Goal: Find specific page/section: Find specific page/section

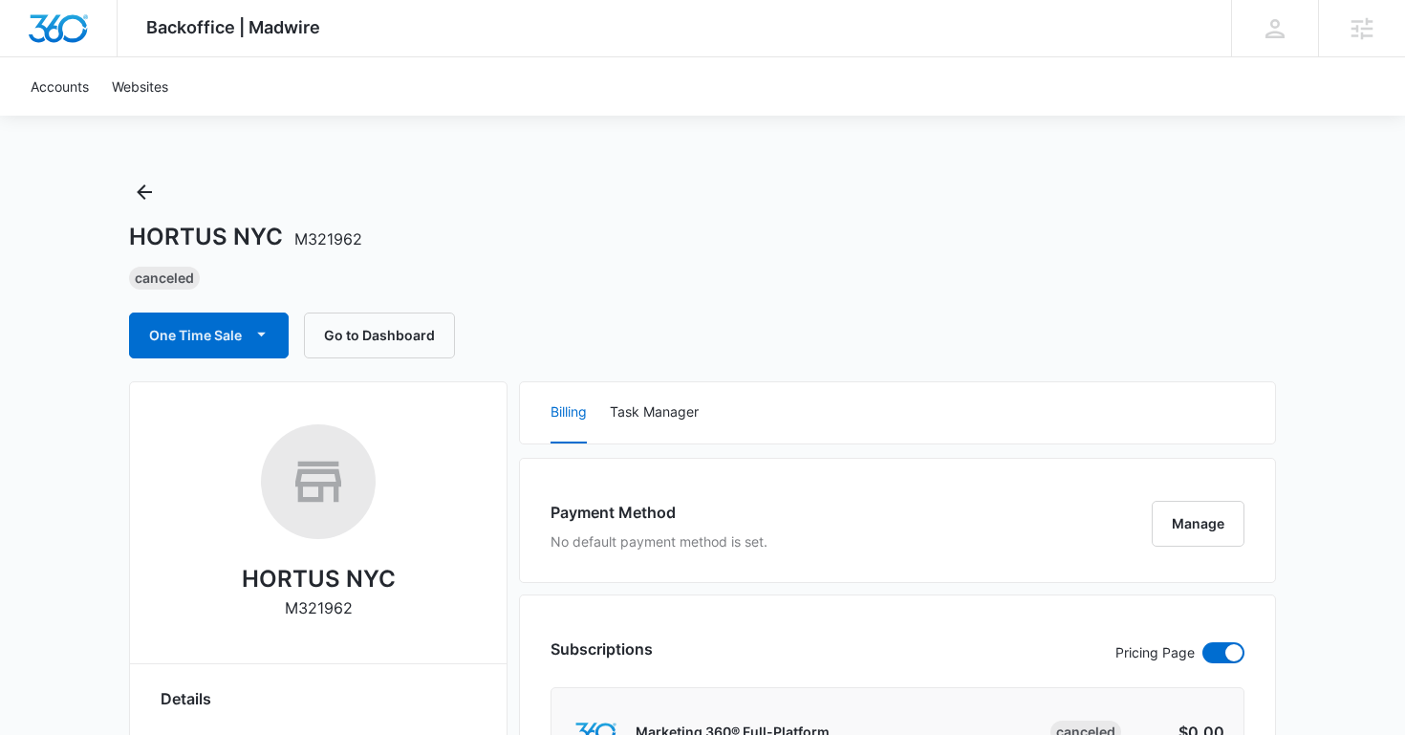
click at [162, 197] on div "HORTUS NYC M321962 Canceled One Time Sale Go to Dashboard" at bounding box center [702, 268] width 1147 height 182
click at [143, 194] on icon "Back" at bounding box center [144, 192] width 23 height 23
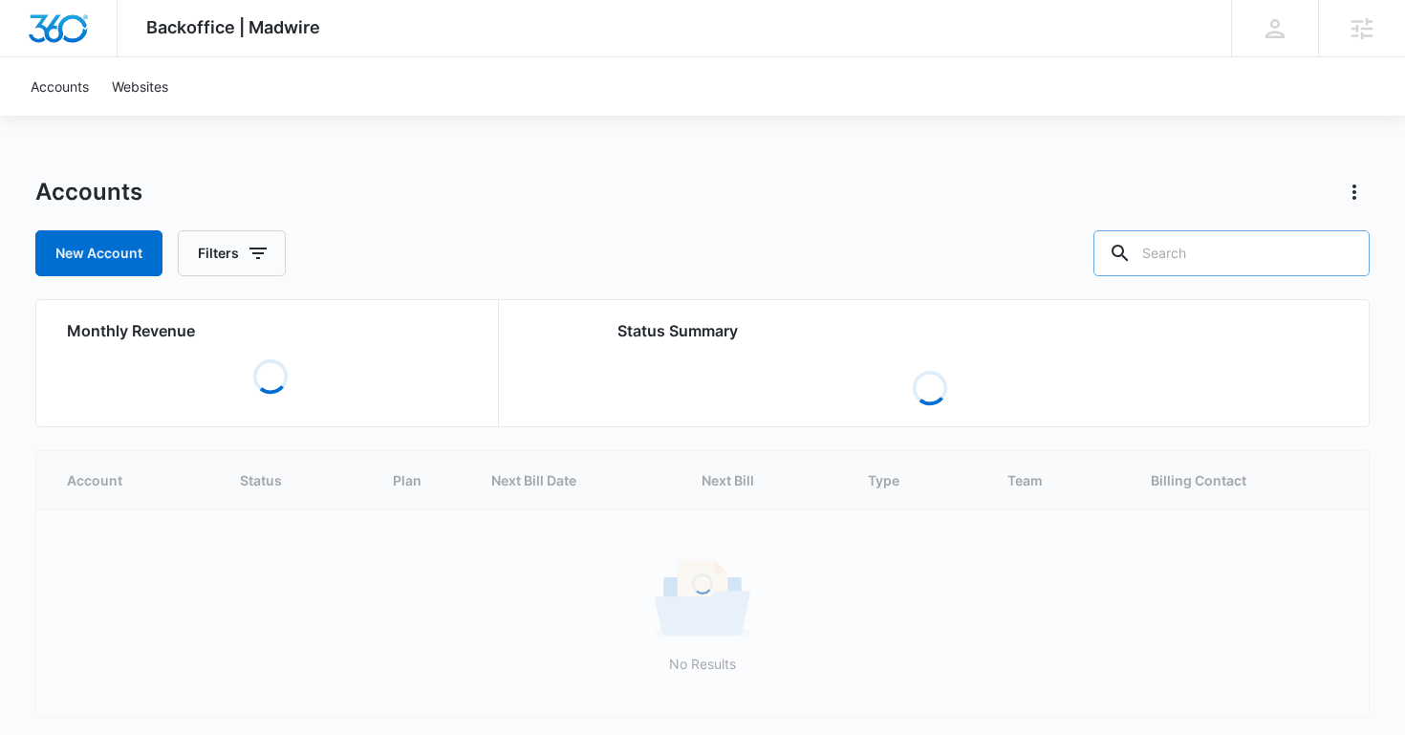
click at [1207, 259] on input "text" at bounding box center [1231, 253] width 276 height 46
type input "senara"
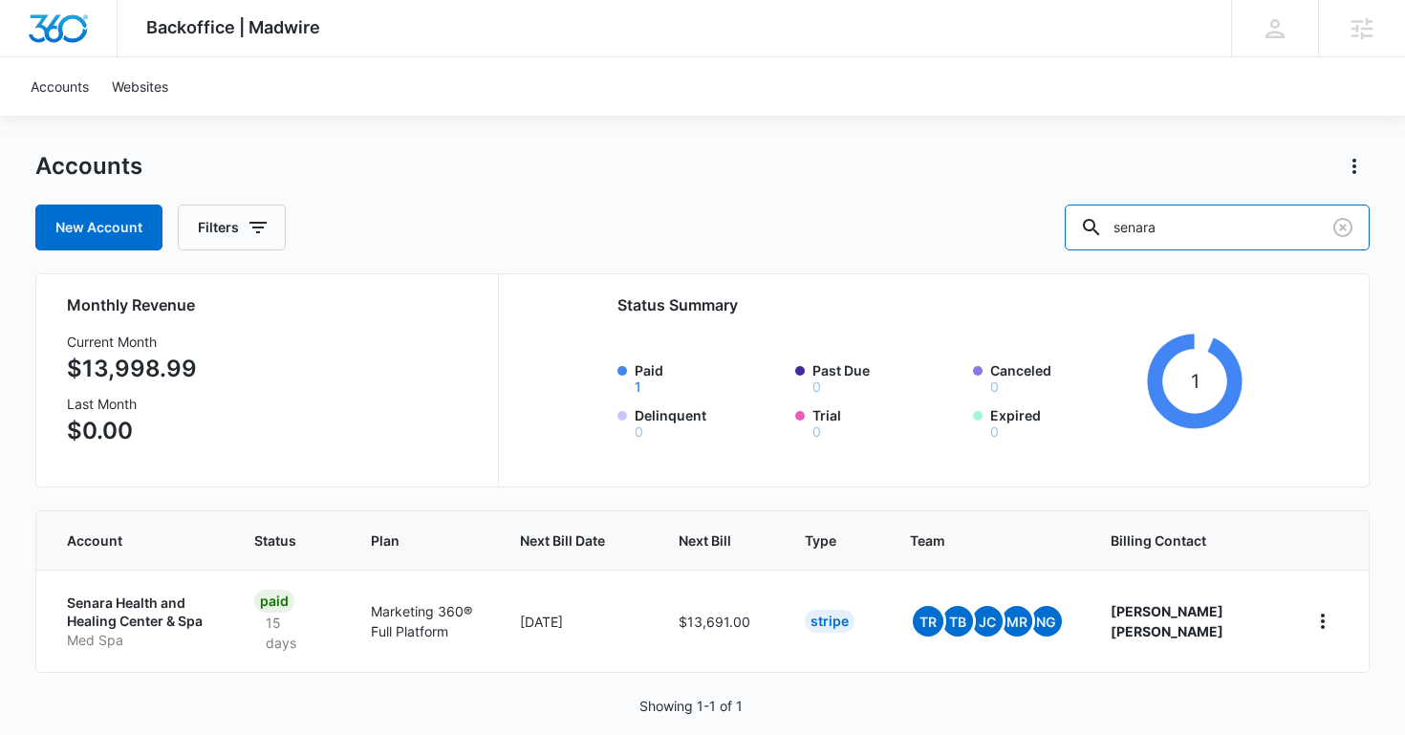
scroll to position [53, 0]
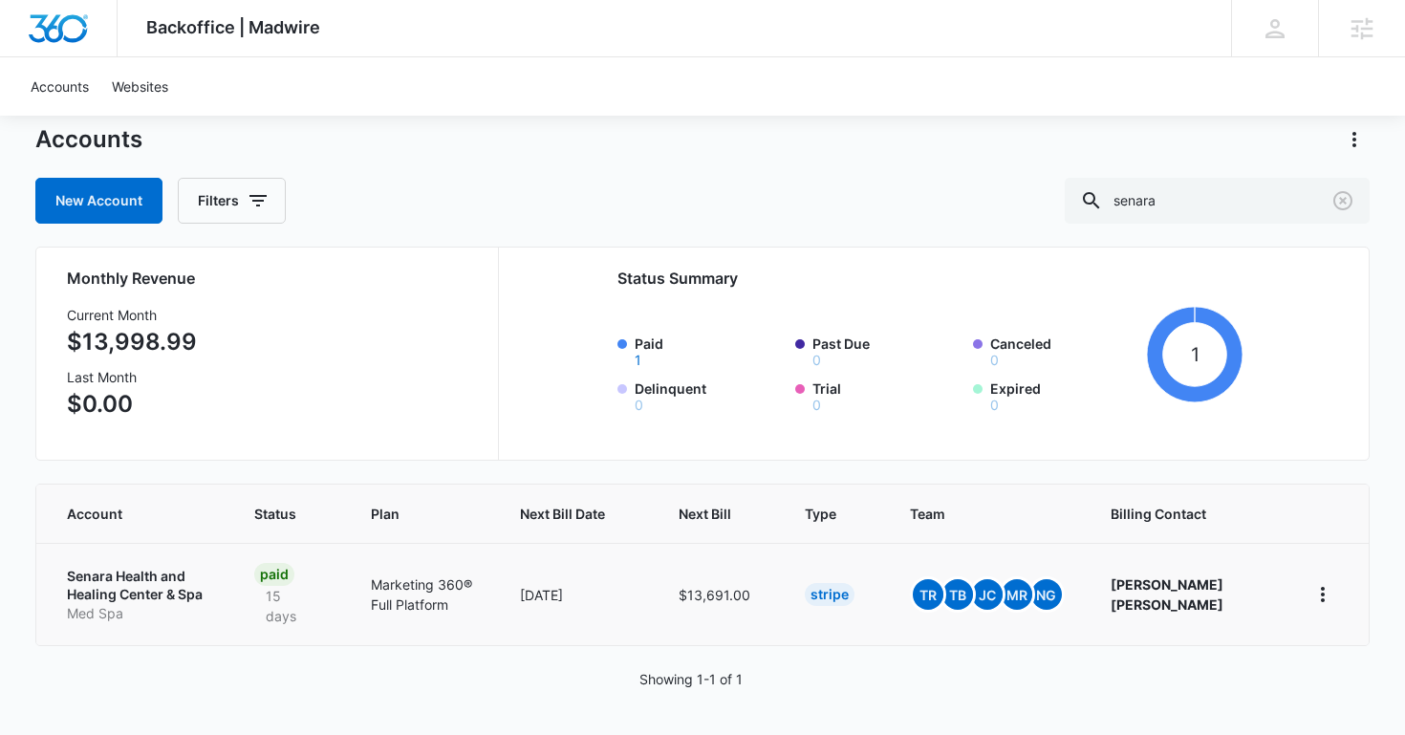
click at [181, 573] on p "Senara Health and Healing Center & Spa" at bounding box center [137, 585] width 141 height 37
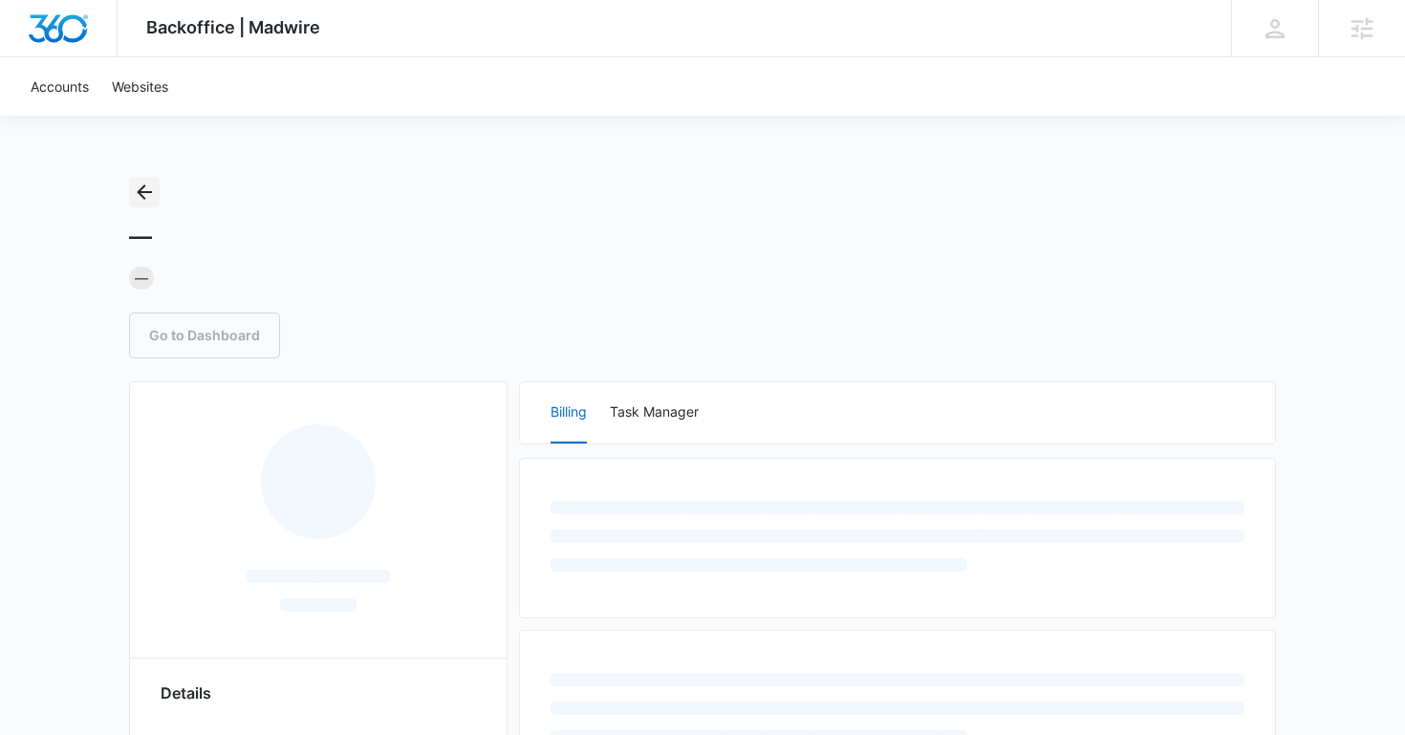
click at [139, 188] on icon "Back" at bounding box center [144, 192] width 23 height 23
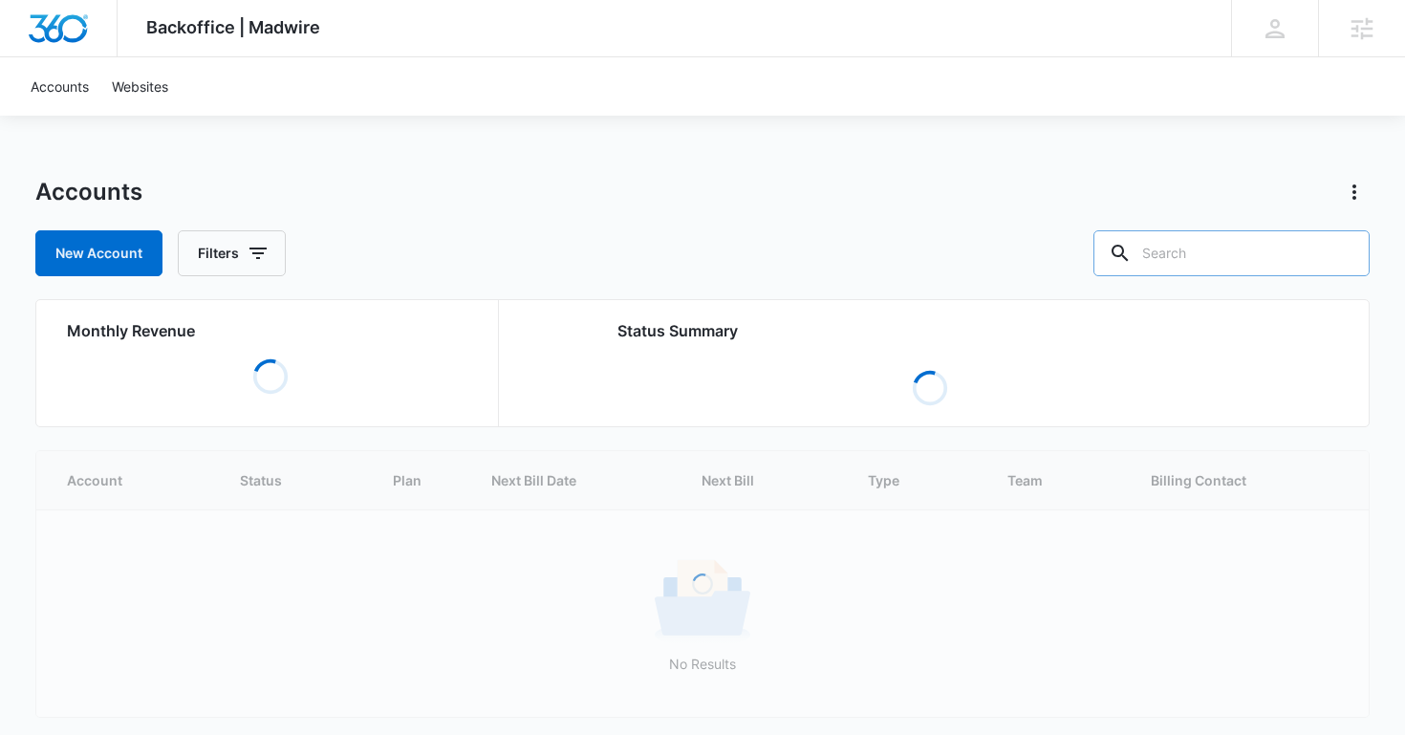
click at [1246, 270] on input "text" at bounding box center [1231, 253] width 276 height 46
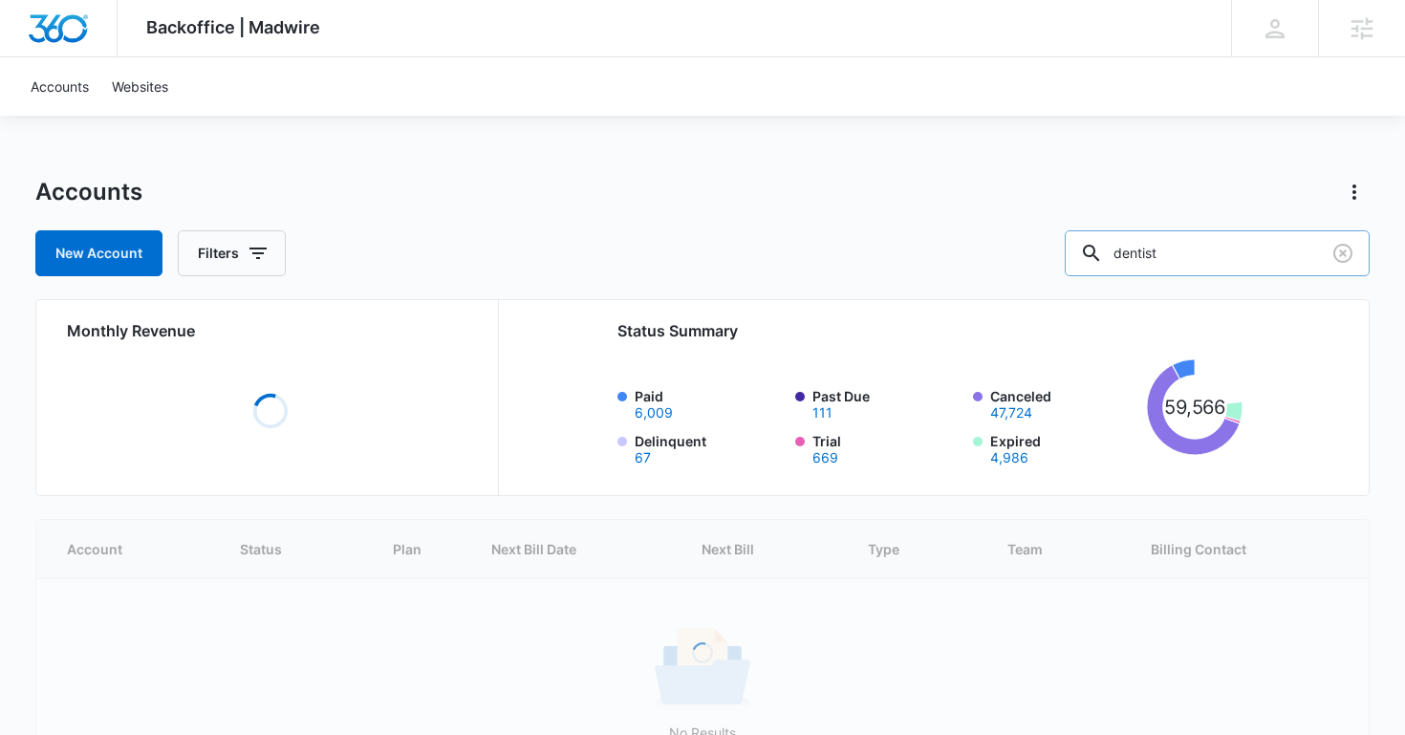
type input "dentist"
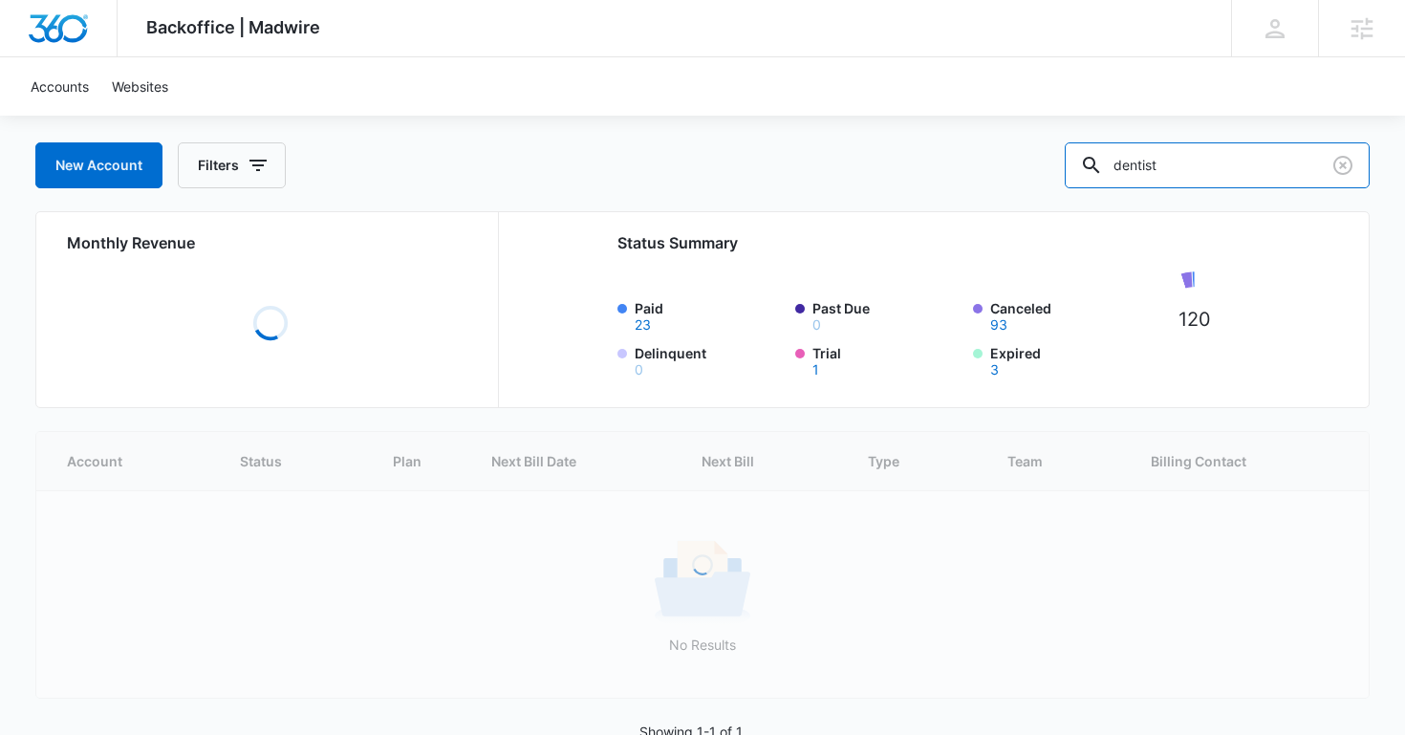
scroll to position [140, 0]
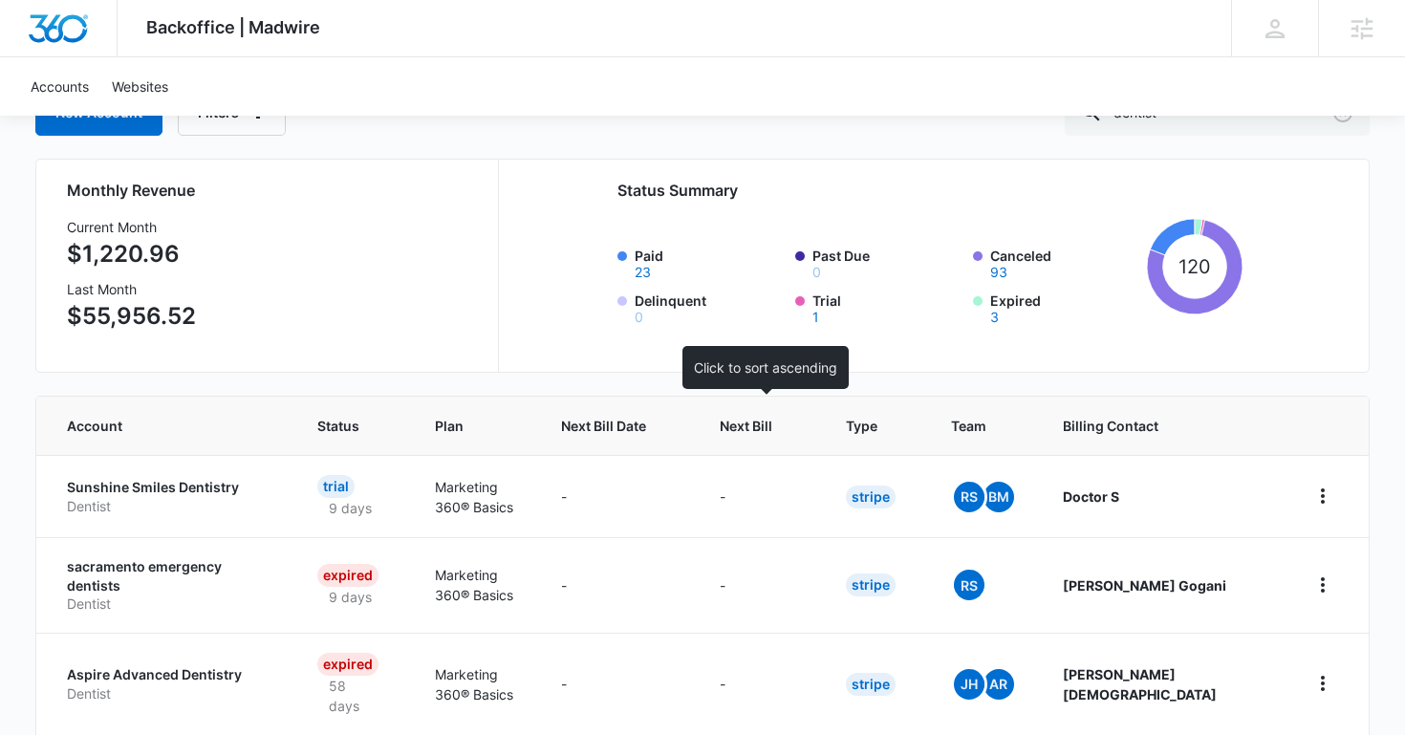
click at [732, 420] on span "Next Bill" at bounding box center [746, 426] width 53 height 20
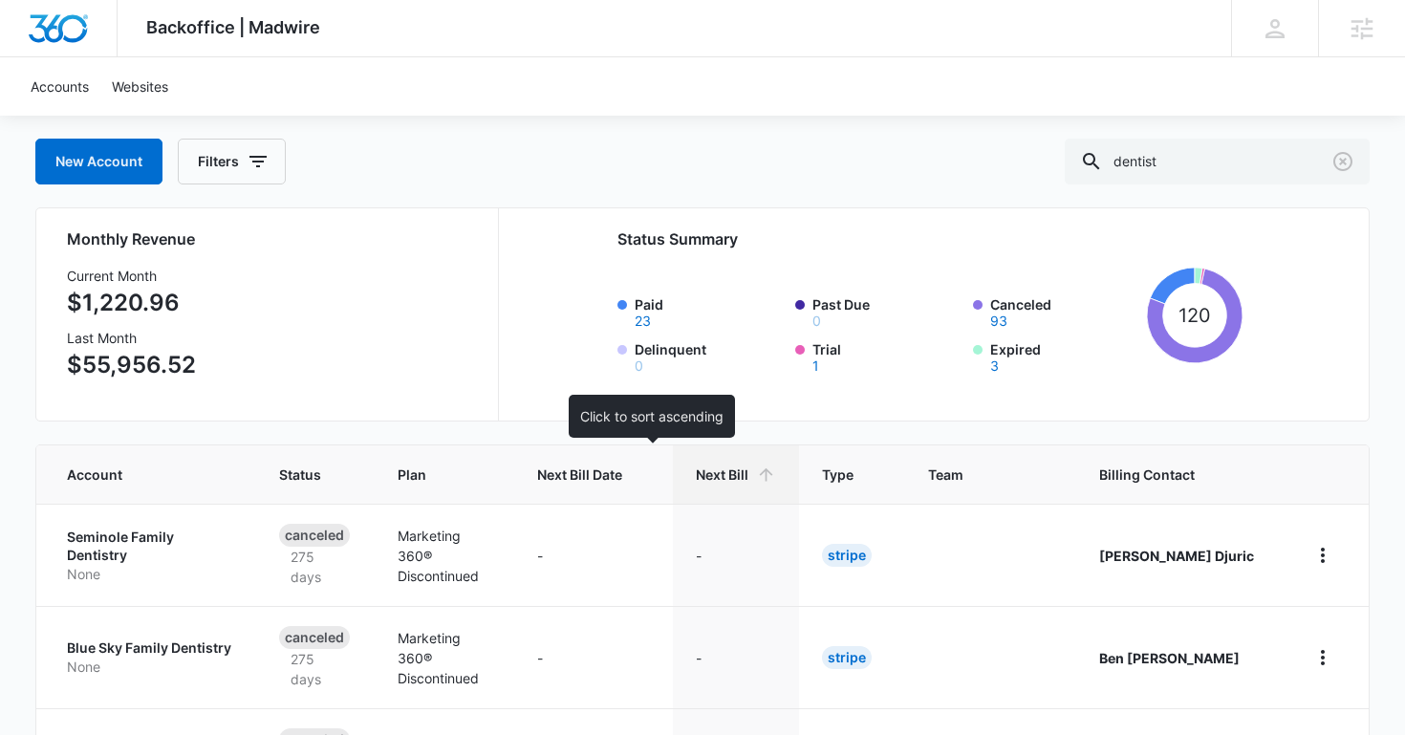
scroll to position [191, 0]
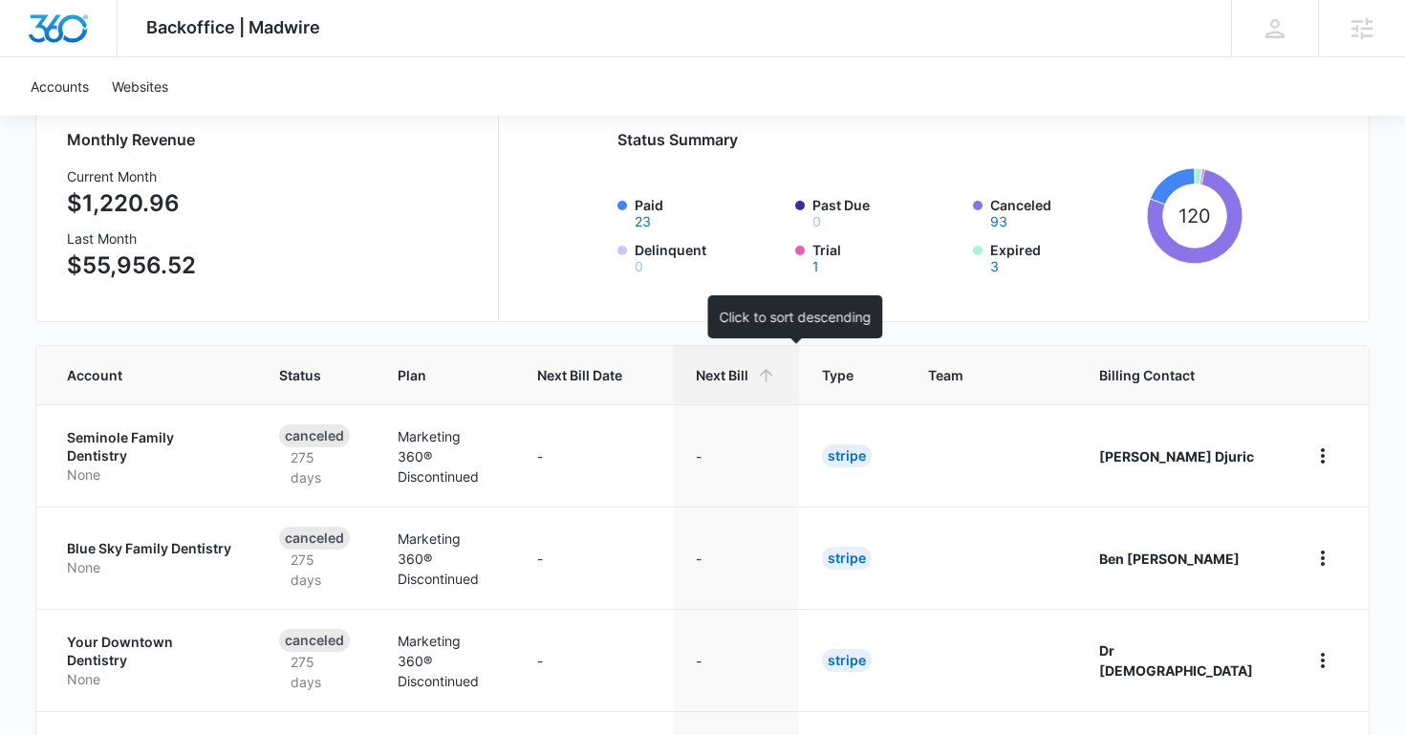
click at [742, 355] on th "Next Bill" at bounding box center [736, 375] width 126 height 58
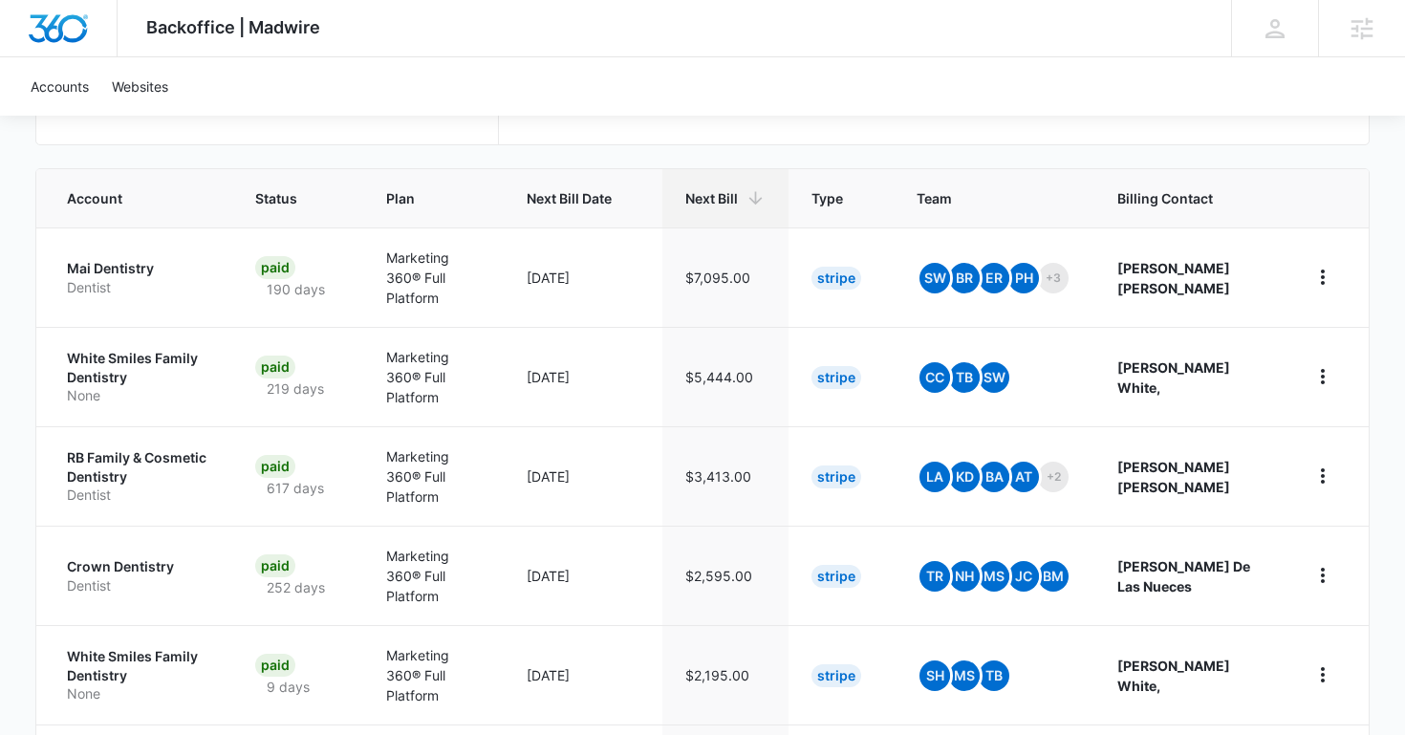
scroll to position [372, 0]
